Goal: Task Accomplishment & Management: Use online tool/utility

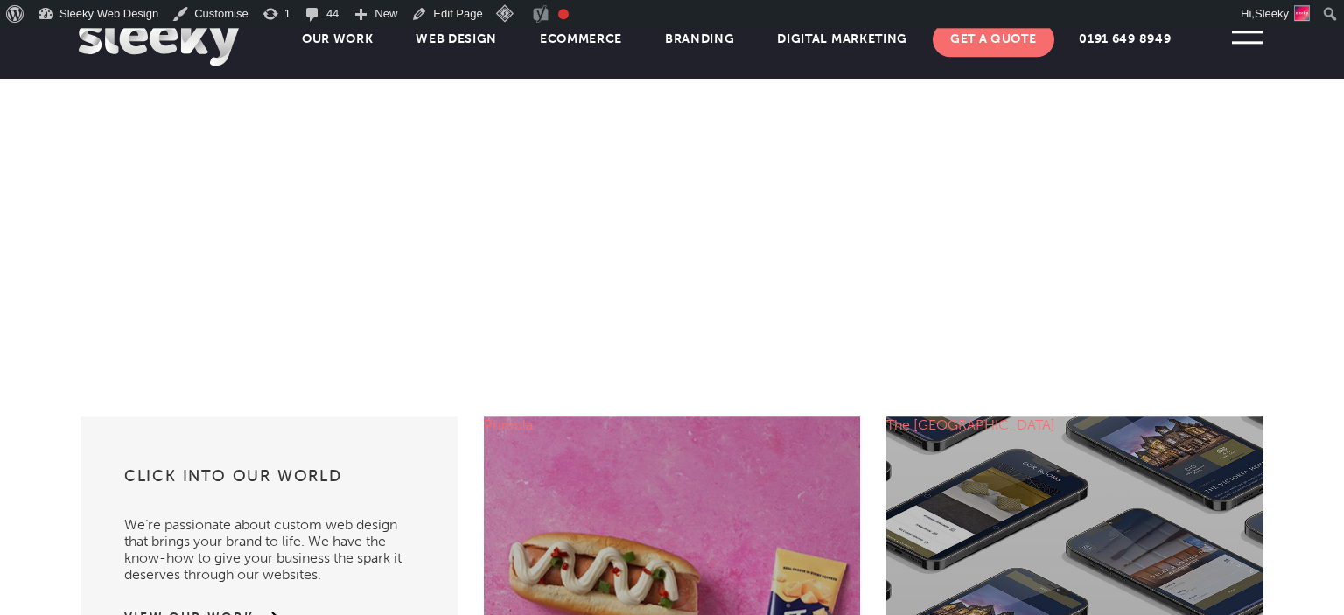
scroll to position [577, 0]
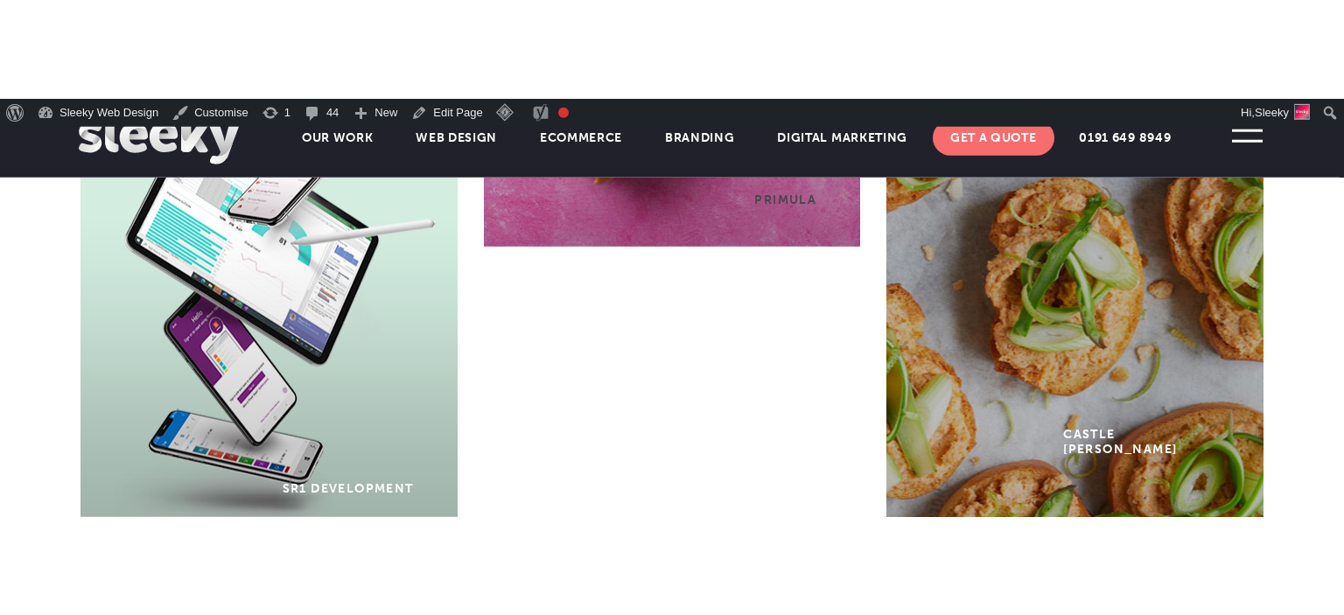
scroll to position [1550, 0]
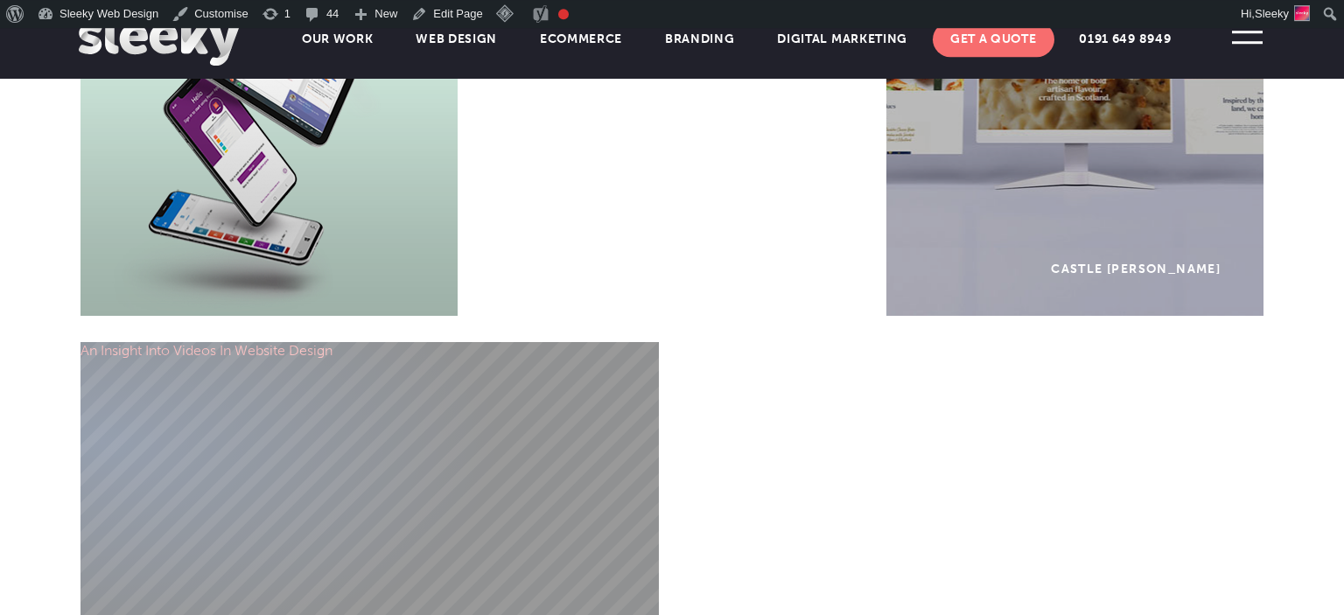
scroll to position [1485, 0]
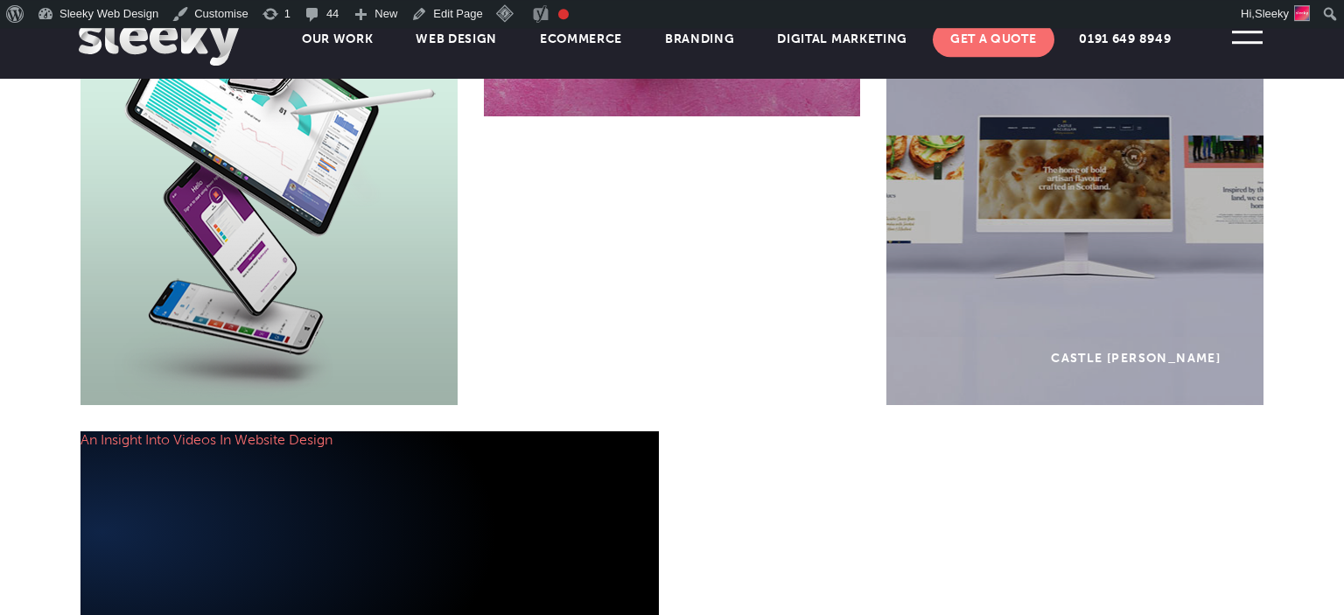
scroll to position [1408, 0]
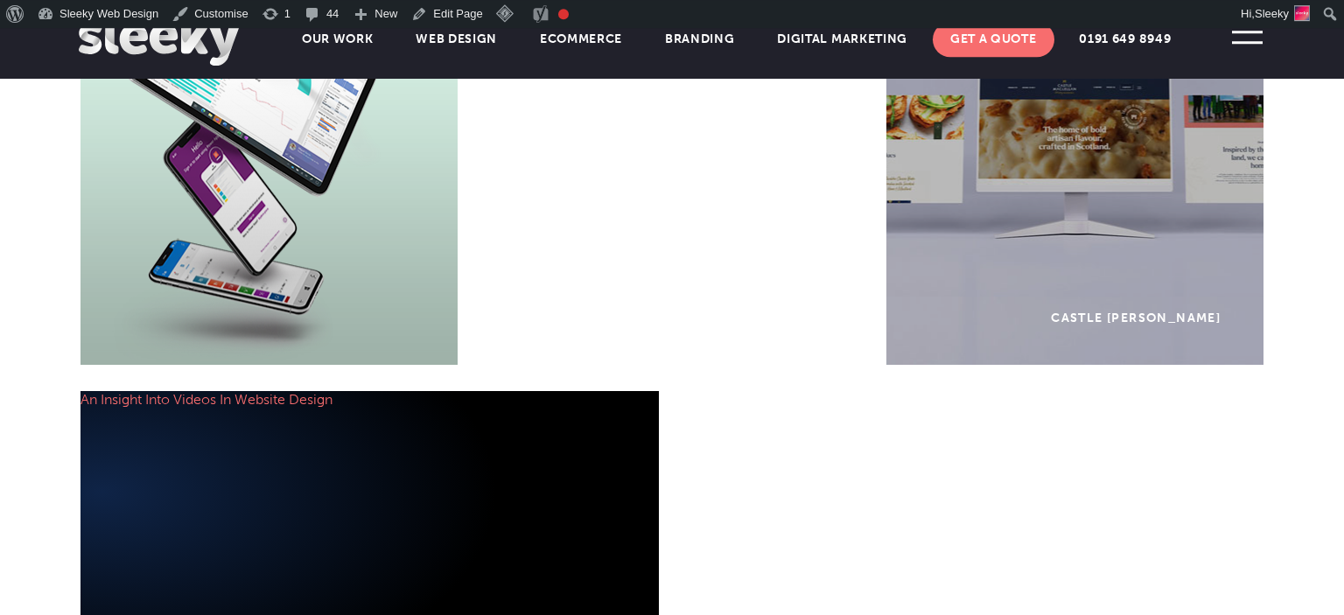
scroll to position [1424, 0]
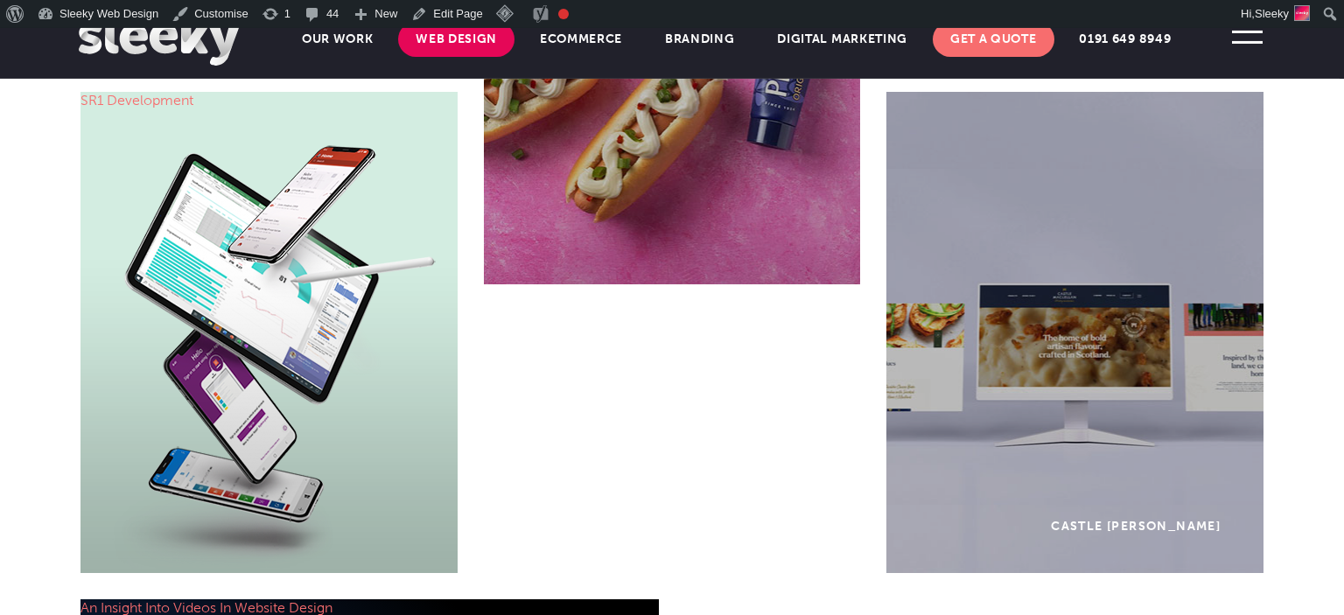
scroll to position [1216, 0]
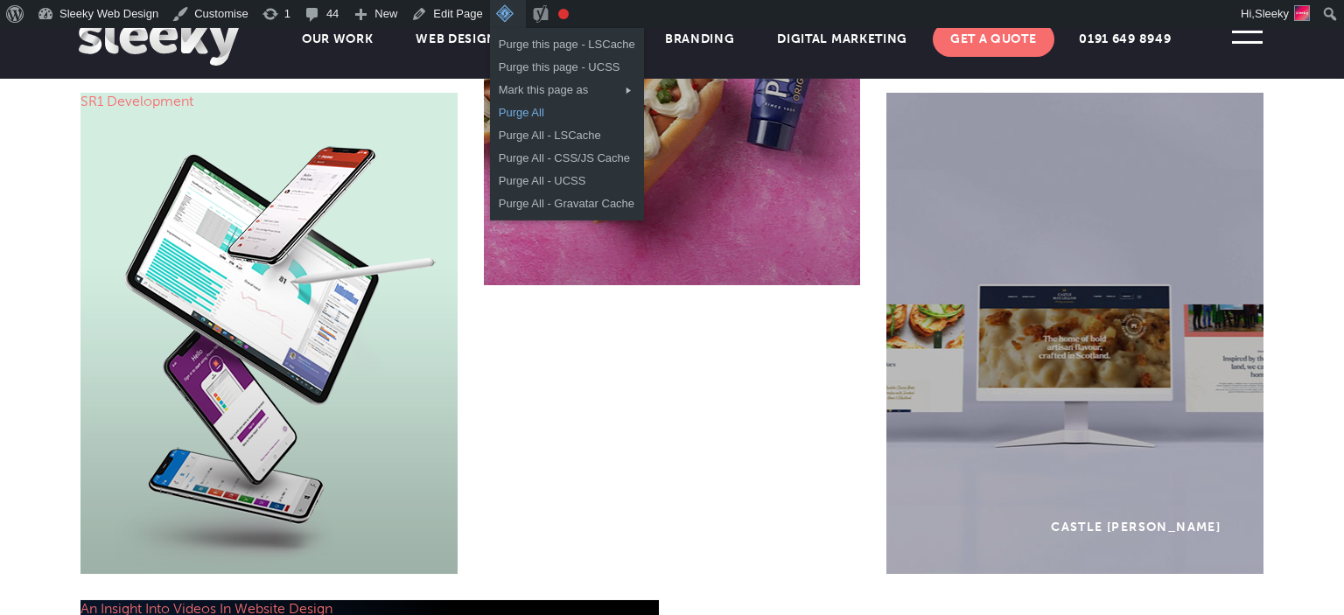
click at [508, 113] on link "Purge All" at bounding box center [567, 112] width 154 height 23
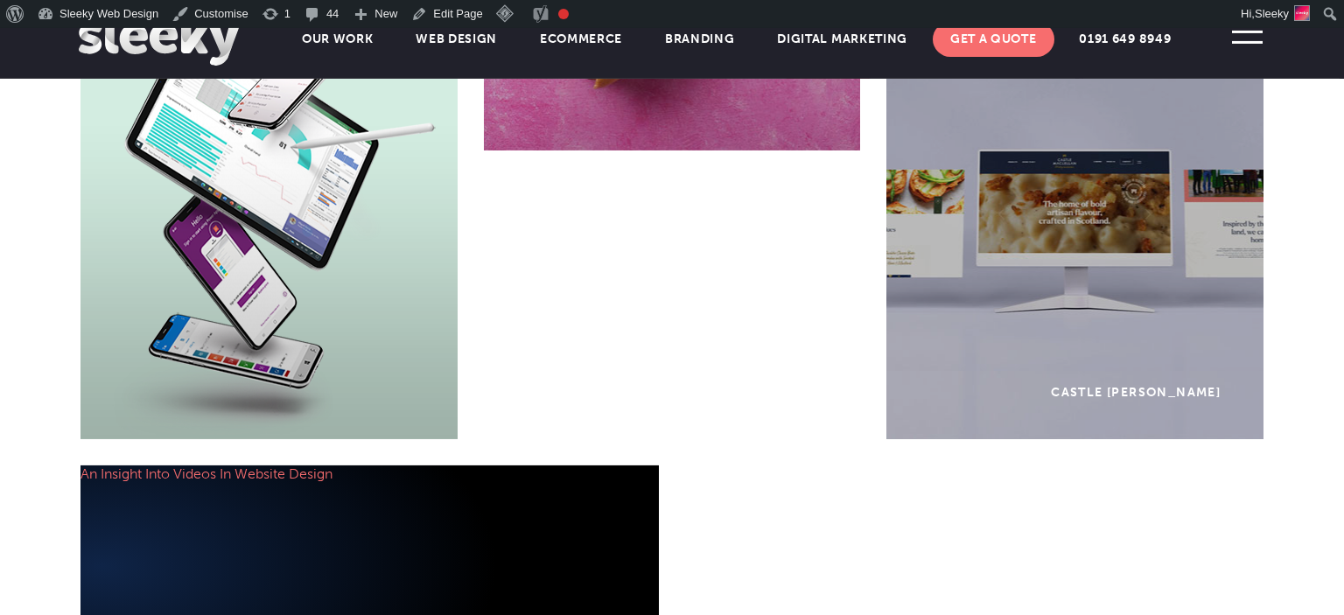
scroll to position [1350, 0]
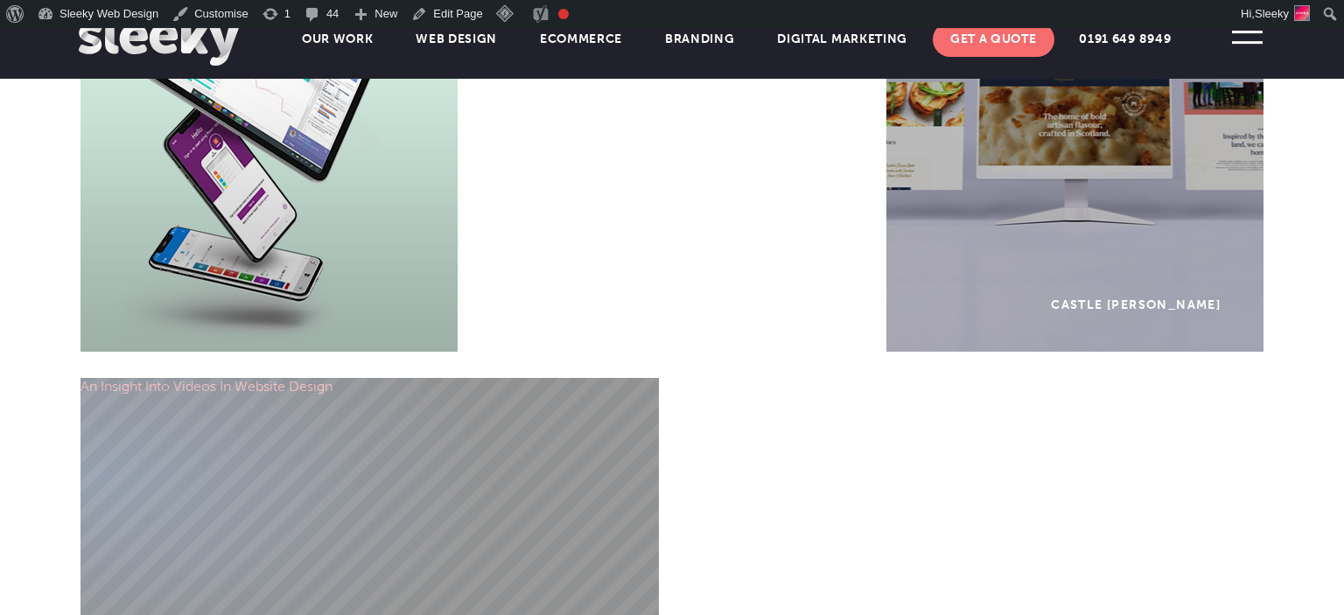
scroll to position [1438, 0]
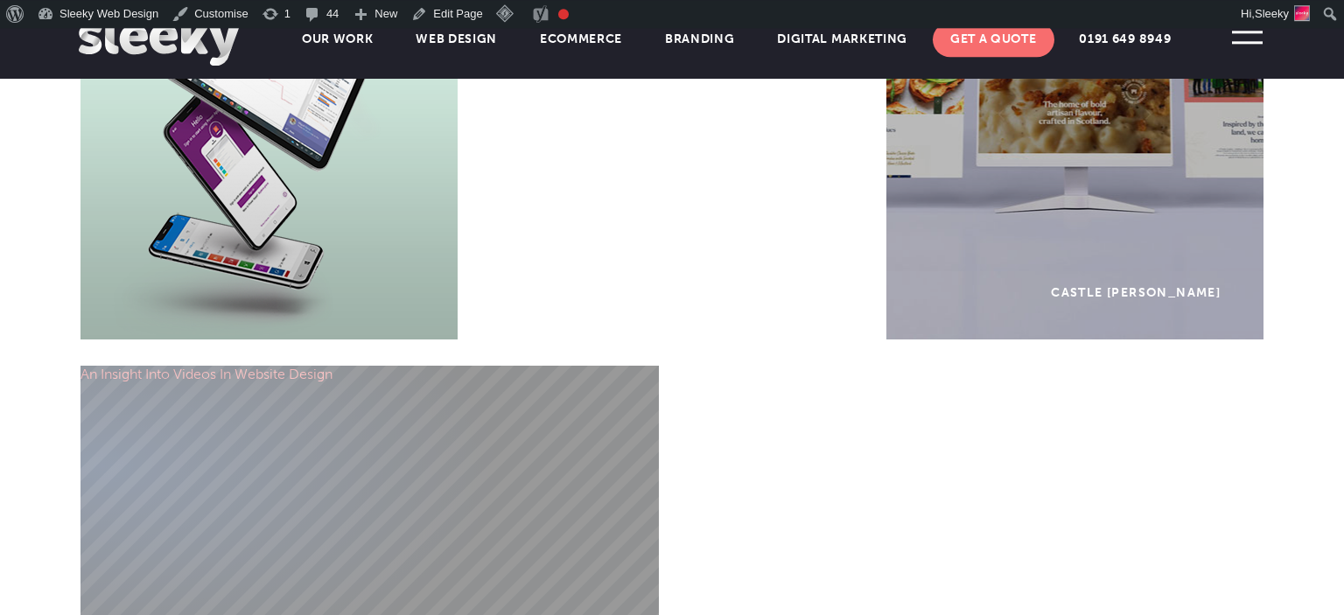
scroll to position [1456, 0]
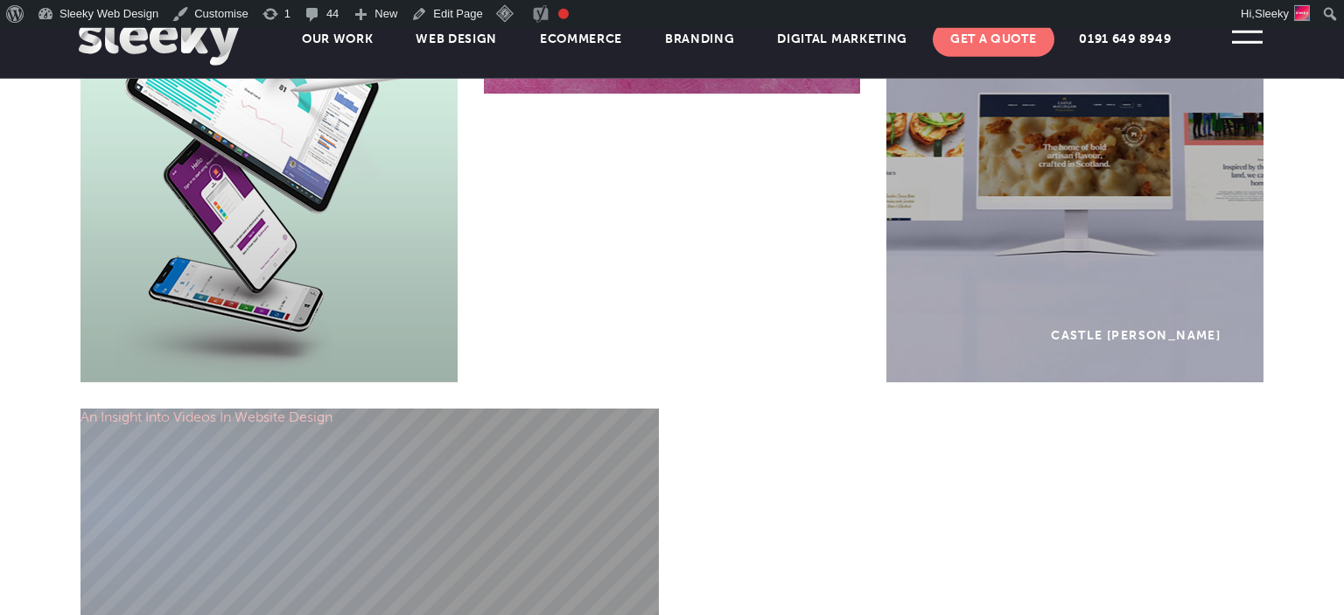
scroll to position [1407, 0]
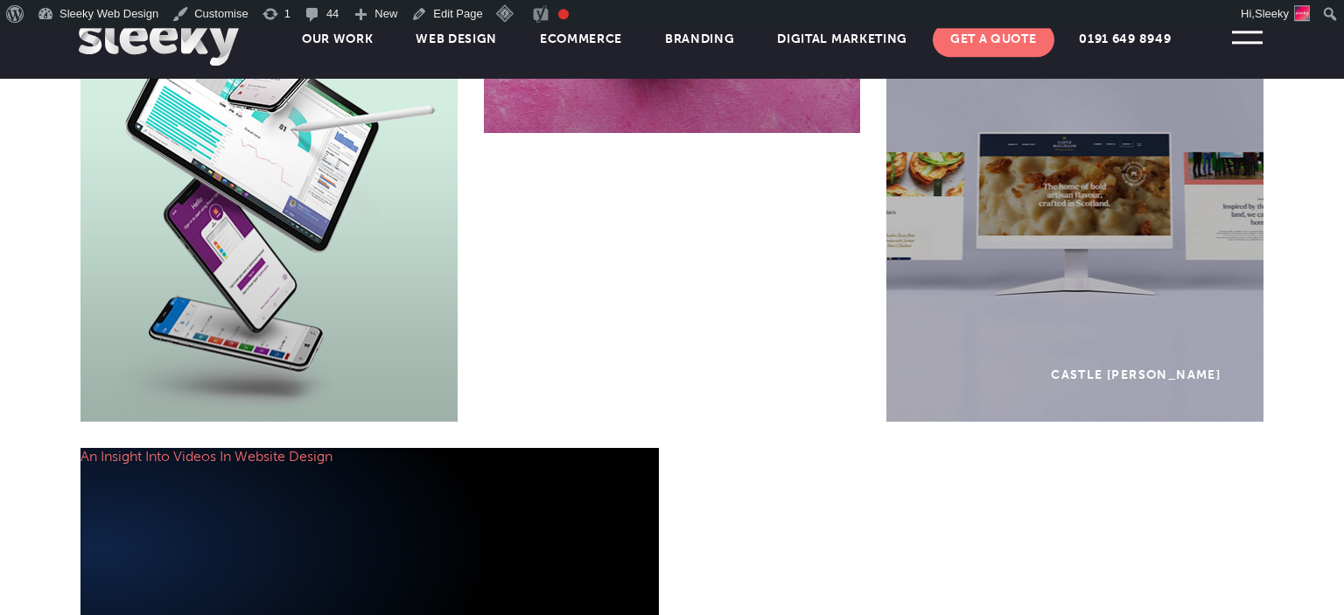
scroll to position [1403, 0]
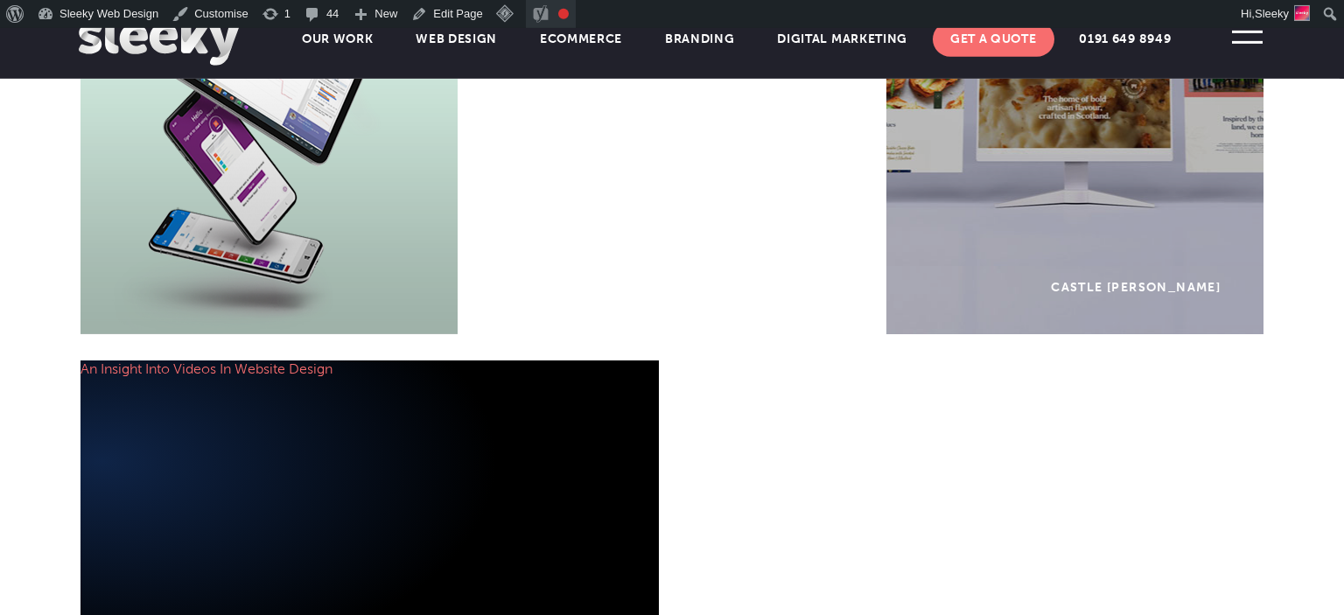
scroll to position [1444, 0]
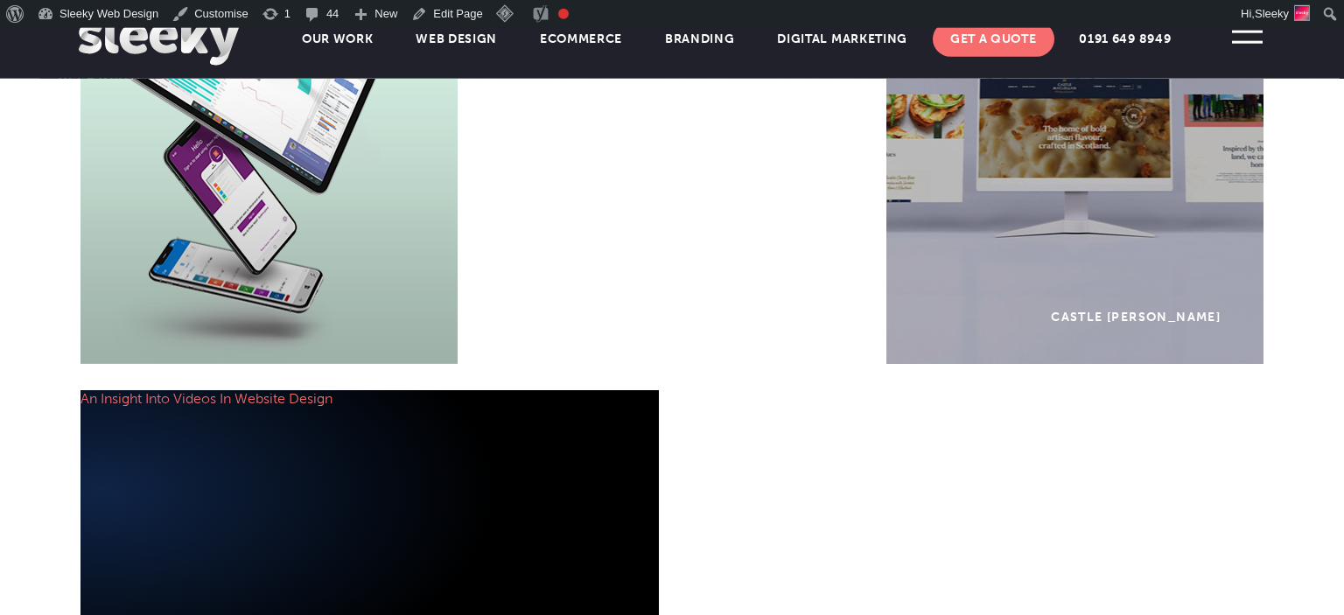
scroll to position [1428, 0]
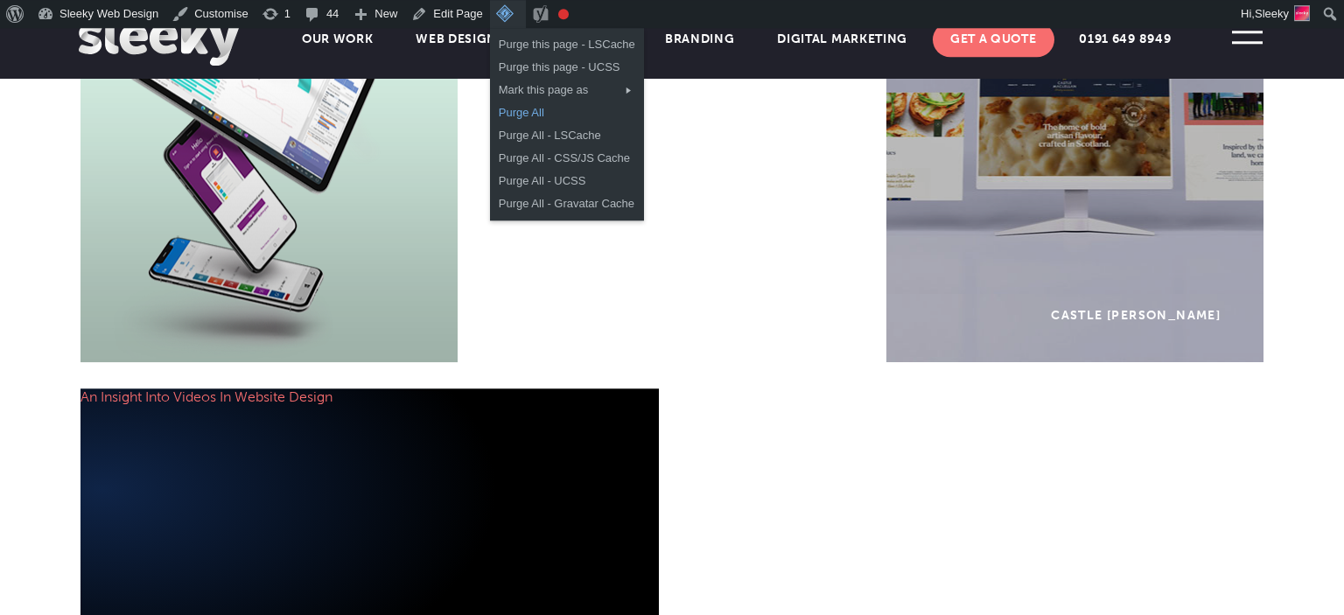
click at [514, 113] on link "Purge All" at bounding box center [567, 112] width 154 height 23
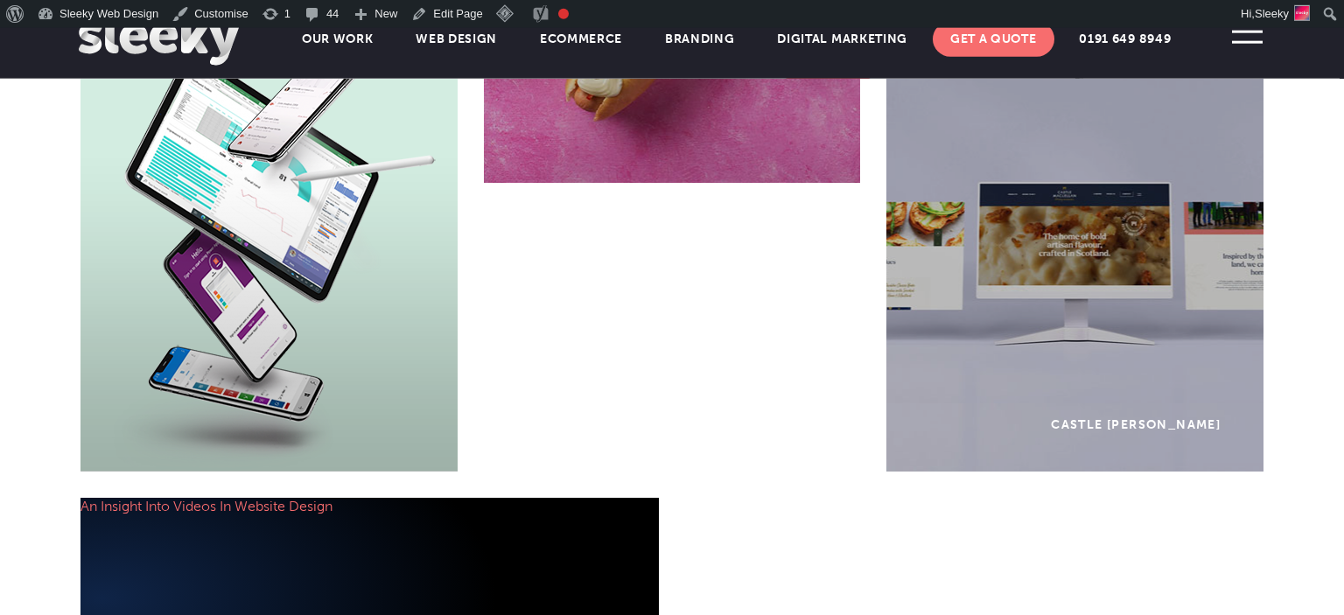
scroll to position [1322, 0]
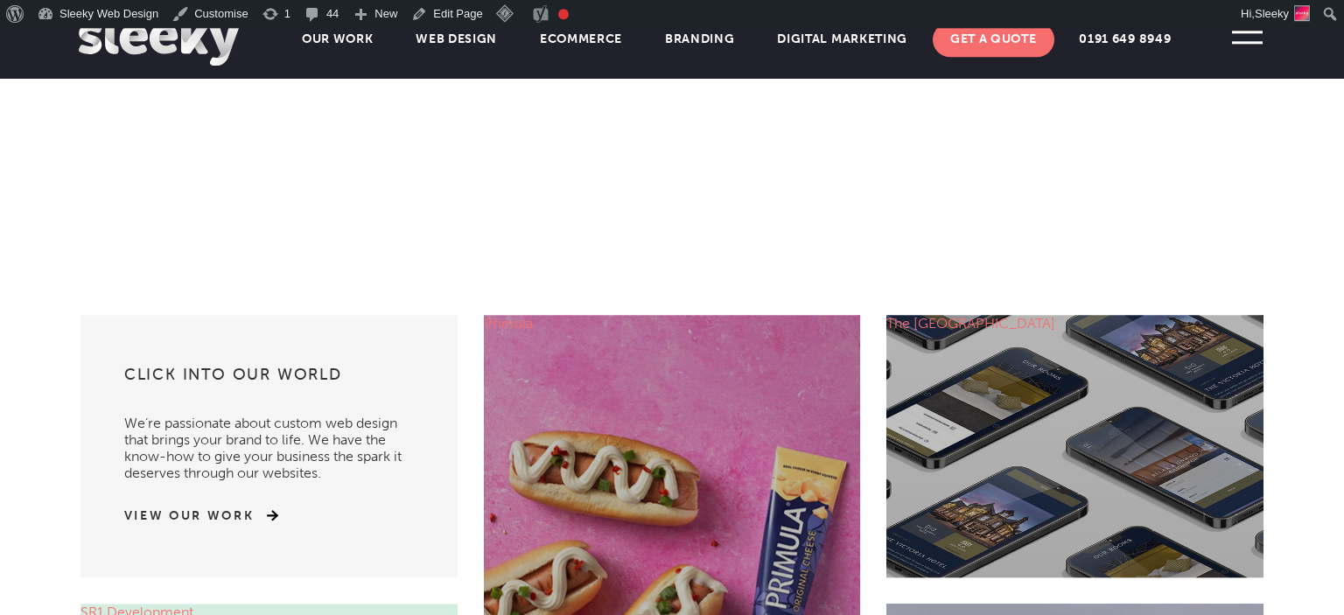
scroll to position [691, 0]
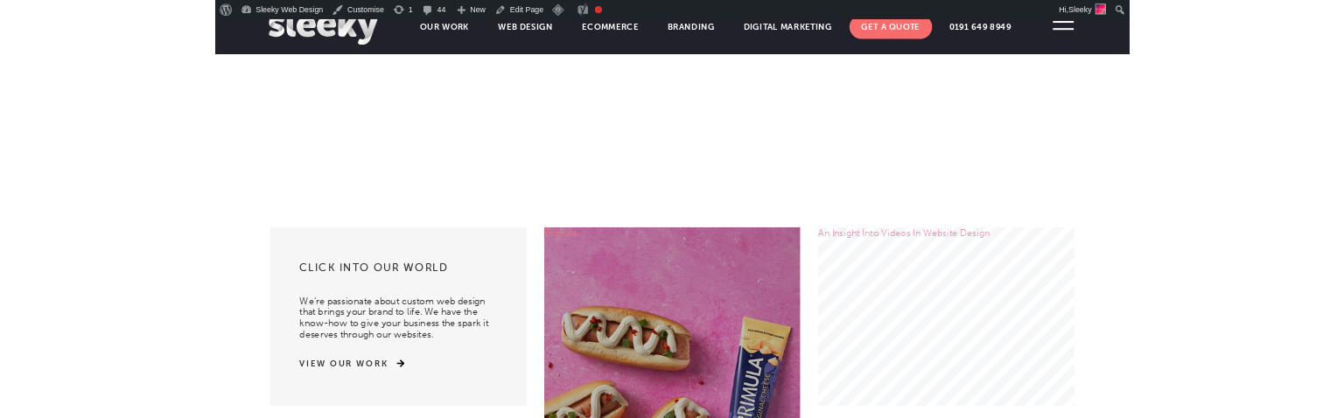
scroll to position [489, 0]
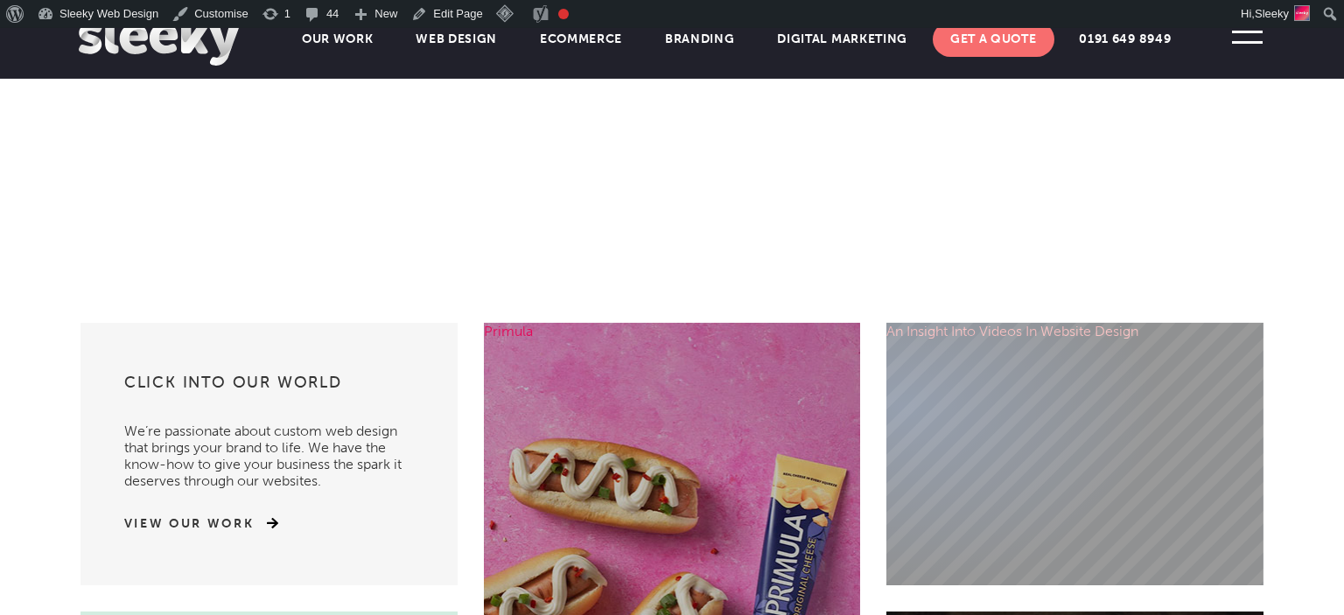
scroll to position [696, 0]
